Goal: Obtain resource: Download file/media

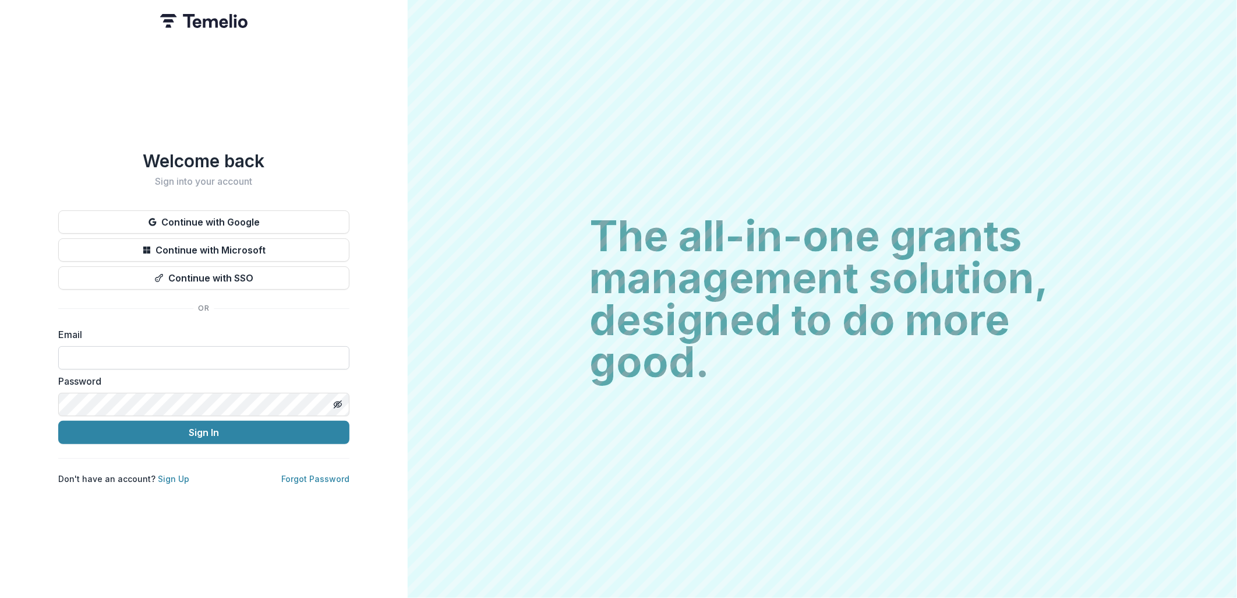
click at [119, 357] on input at bounding box center [203, 357] width 291 height 23
type input "**********"
click at [213, 437] on button "Sign In" at bounding box center [203, 432] width 291 height 23
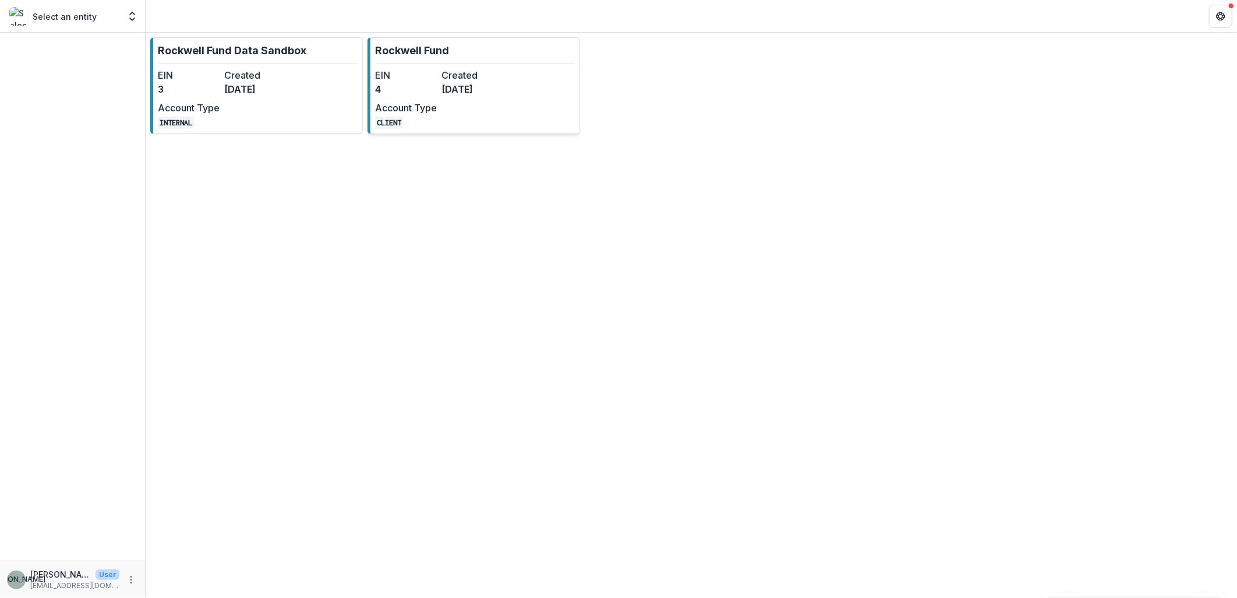
click at [467, 95] on dd "[DATE]" at bounding box center [473, 89] width 62 height 14
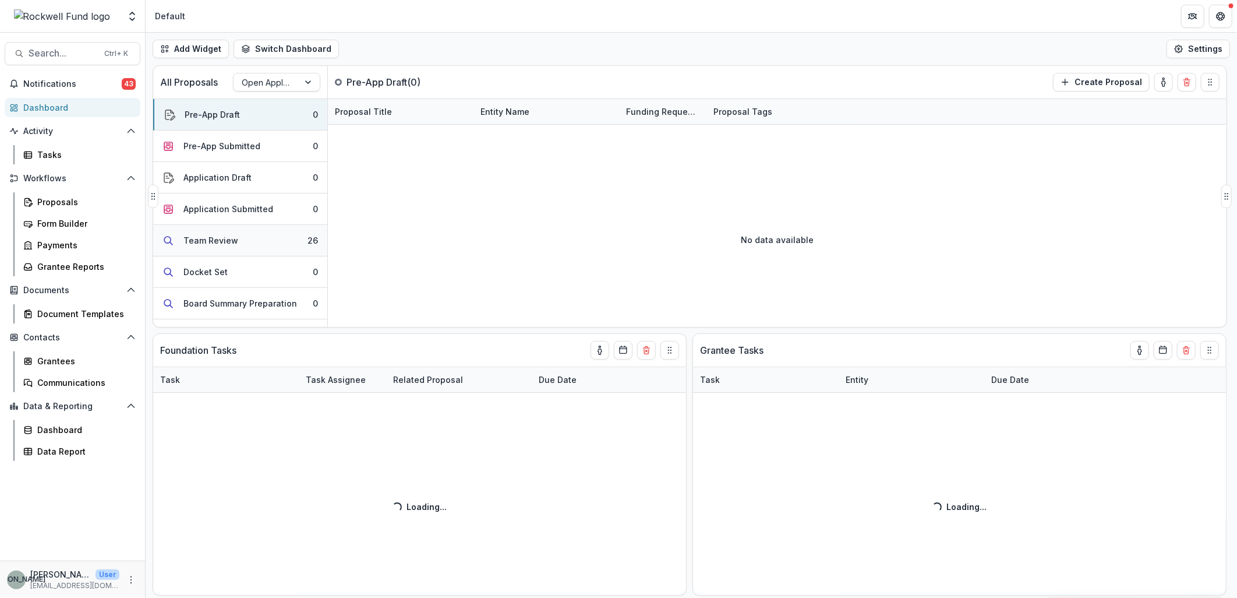
click at [225, 237] on div "Team Review" at bounding box center [211, 240] width 55 height 12
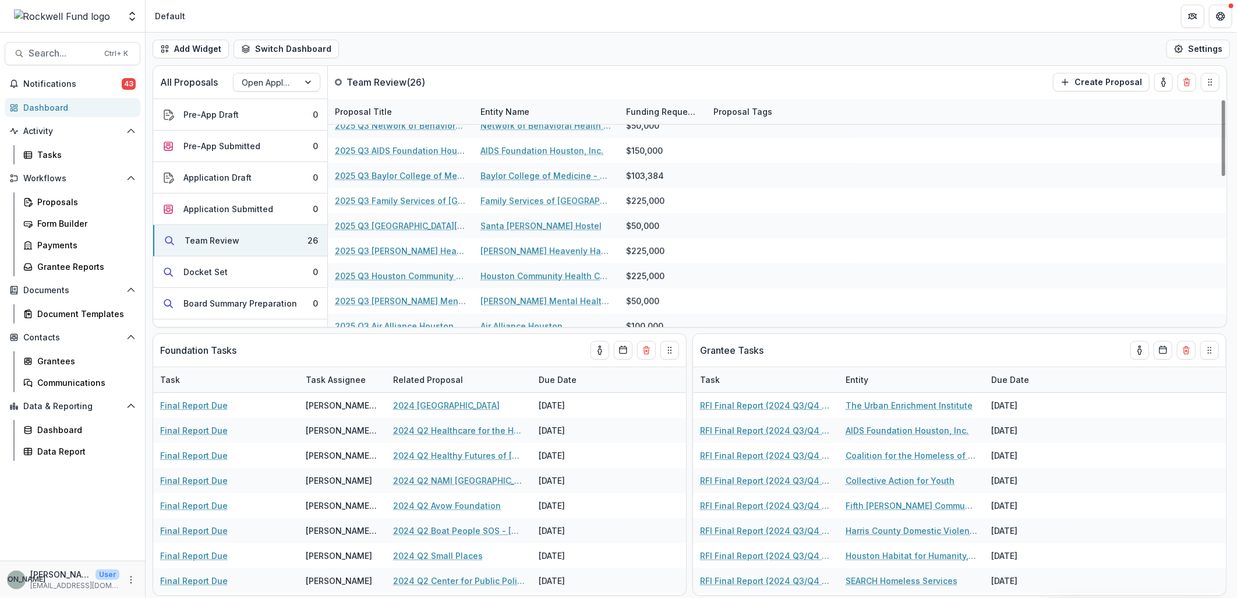
scroll to position [449, 0]
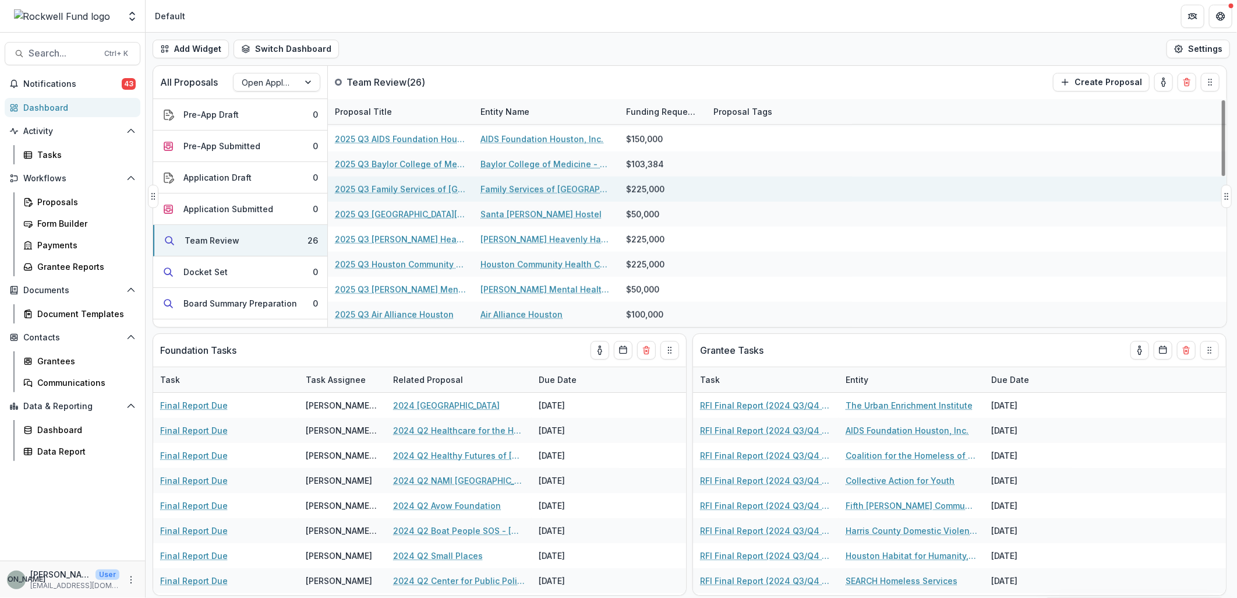
click at [438, 190] on link "2025 Q3 Family Services of [GEOGRAPHIC_DATA] and [GEOGRAPHIC_DATA]" at bounding box center [401, 189] width 132 height 12
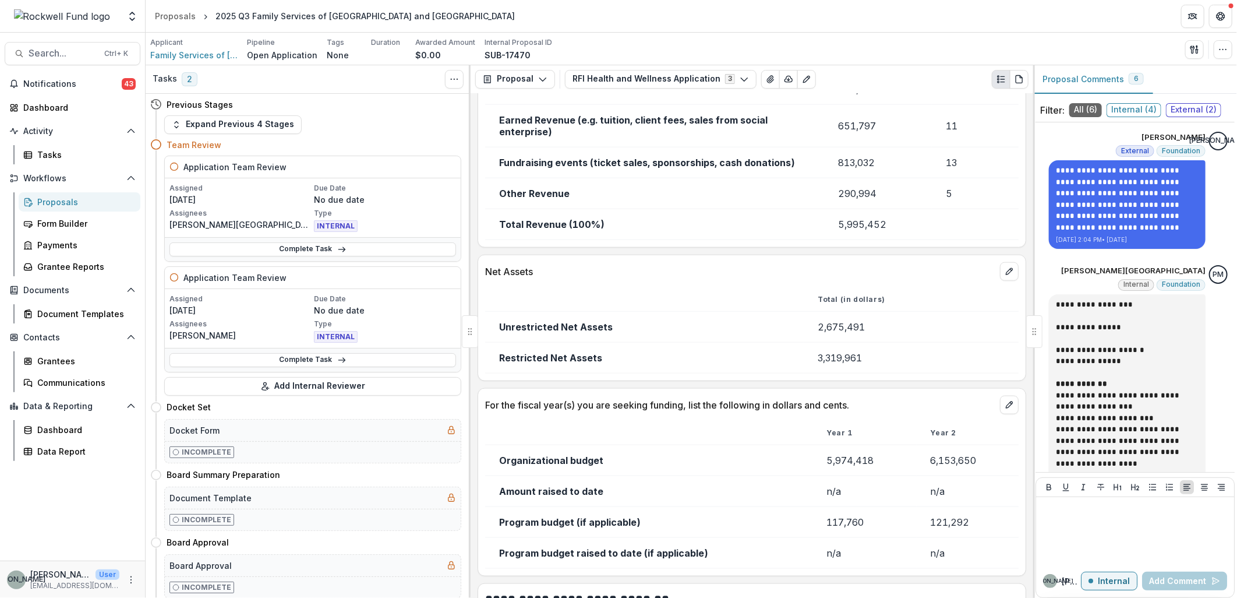
scroll to position [6870, 0]
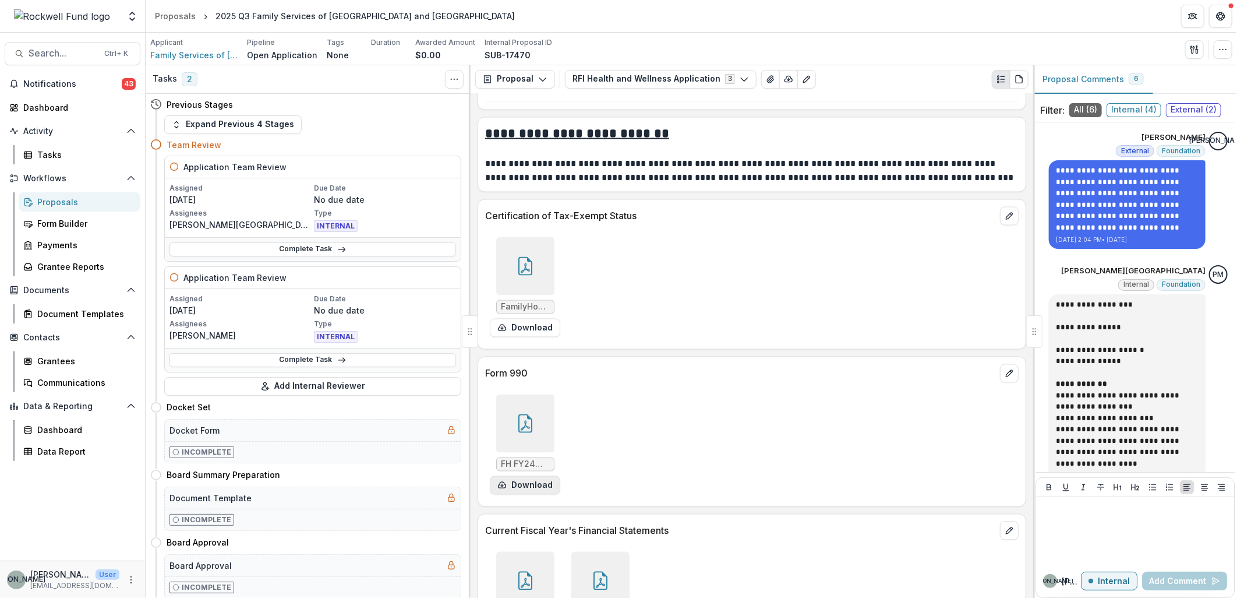
click at [537, 494] on button "Download" at bounding box center [525, 485] width 70 height 19
